Goal: Find contact information

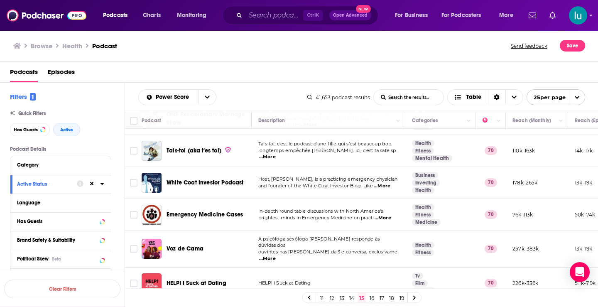
scroll to position [664, 0]
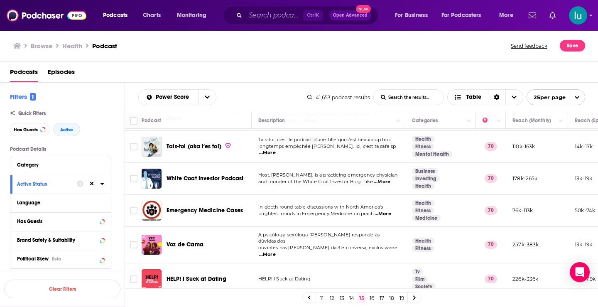
click at [370, 298] on link "16" at bounding box center [371, 298] width 8 height 10
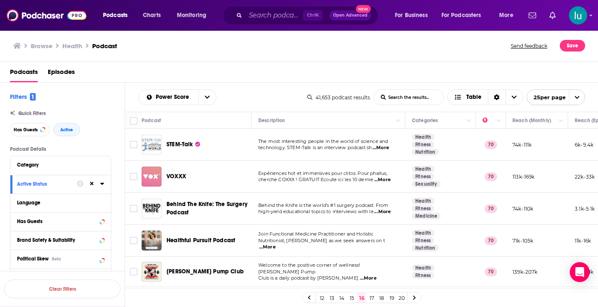
click at [386, 147] on span "...More" at bounding box center [380, 147] width 17 height 7
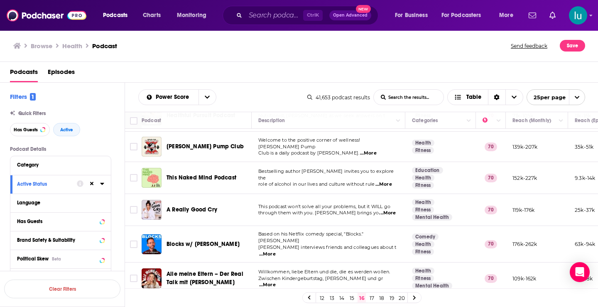
scroll to position [127, 0]
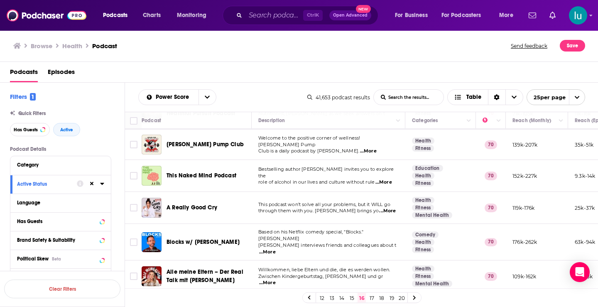
click at [384, 210] on span "...More" at bounding box center [387, 211] width 17 height 7
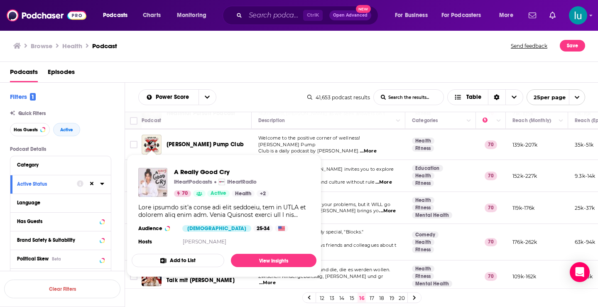
drag, startPoint x: 152, startPoint y: 207, endPoint x: 147, endPoint y: 174, distance: 33.6
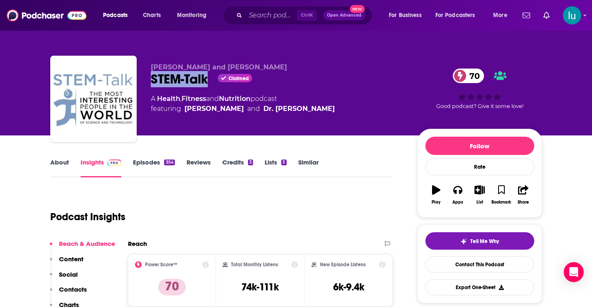
drag, startPoint x: 151, startPoint y: 78, endPoint x: 207, endPoint y: 83, distance: 56.3
click at [207, 83] on div "STEM-Talk Claimed 70" at bounding box center [277, 79] width 253 height 16
copy h2 "STEM-Talk"
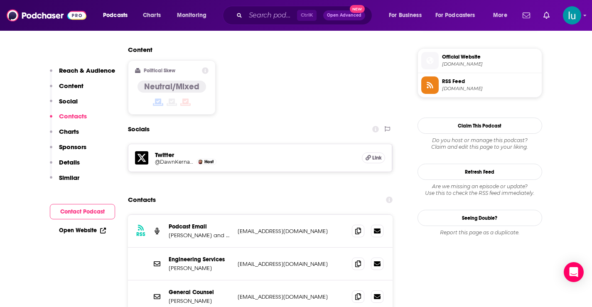
scroll to position [696, 0]
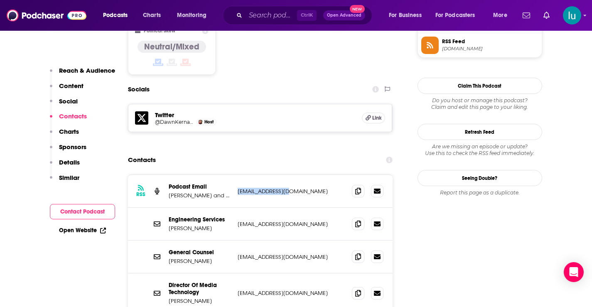
drag, startPoint x: 296, startPoint y: 142, endPoint x: 240, endPoint y: 142, distance: 55.6
click at [236, 175] on div "RSS Podcast Email [PERSON_NAME] and [PERSON_NAME] [EMAIL_ADDRESS][DOMAIN_NAME] …" at bounding box center [260, 191] width 265 height 33
copy p "[EMAIL_ADDRESS][DOMAIN_NAME]"
drag, startPoint x: 276, startPoint y: 176, endPoint x: 234, endPoint y: 178, distance: 42.4
click at [234, 208] on div "Engineering Services [PERSON_NAME] [EMAIL_ADDRESS][DOMAIN_NAME] [EMAIL_ADDRESS]…" at bounding box center [260, 224] width 265 height 33
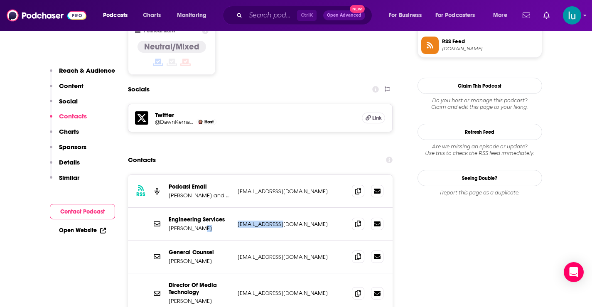
drag, startPoint x: 248, startPoint y: 174, endPoint x: 198, endPoint y: 186, distance: 51.3
click at [198, 208] on div "Engineering Services [PERSON_NAME] [EMAIL_ADDRESS][DOMAIN_NAME] [EMAIL_ADDRESS]…" at bounding box center [260, 224] width 265 height 33
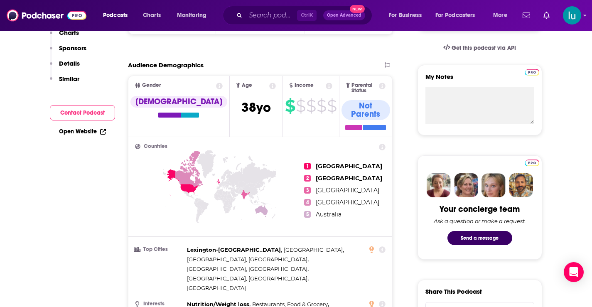
scroll to position [13, 0]
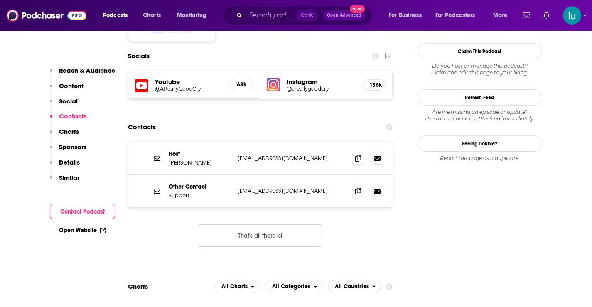
scroll to position [720, 0]
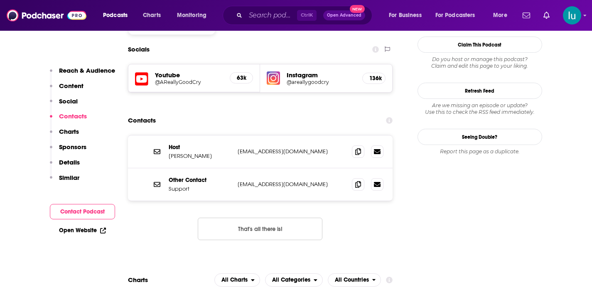
drag, startPoint x: 328, startPoint y: 118, endPoint x: 234, endPoint y: 117, distance: 93.4
click at [234, 135] on div "Host Radhi Devlukia-Shetty contactradhidevlukia@gmail.com contactradhidevlukia@…" at bounding box center [260, 151] width 265 height 33
copy p "contactradhidevlukia@gmail.com"
drag, startPoint x: 293, startPoint y: 150, endPoint x: 234, endPoint y: 153, distance: 58.6
click at [234, 168] on div "Other Contact Support support@iheart.com support@iheart.com" at bounding box center [260, 184] width 265 height 32
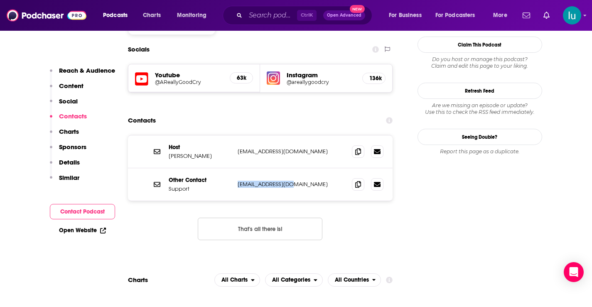
copy p "support@iheart.com"
